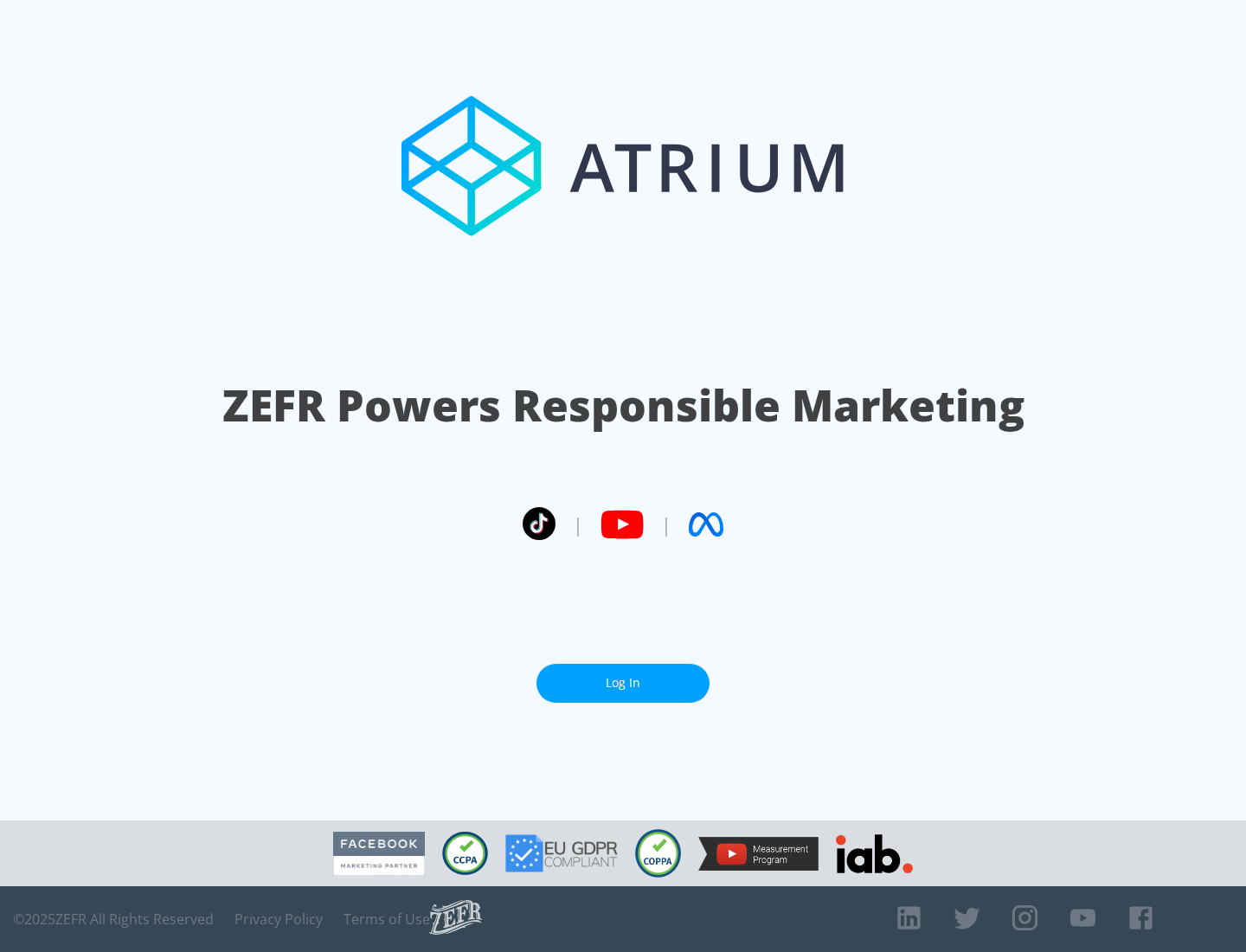
click at [623, 682] on link "Log In" at bounding box center [623, 683] width 173 height 39
